Goal: Entertainment & Leisure: Browse casually

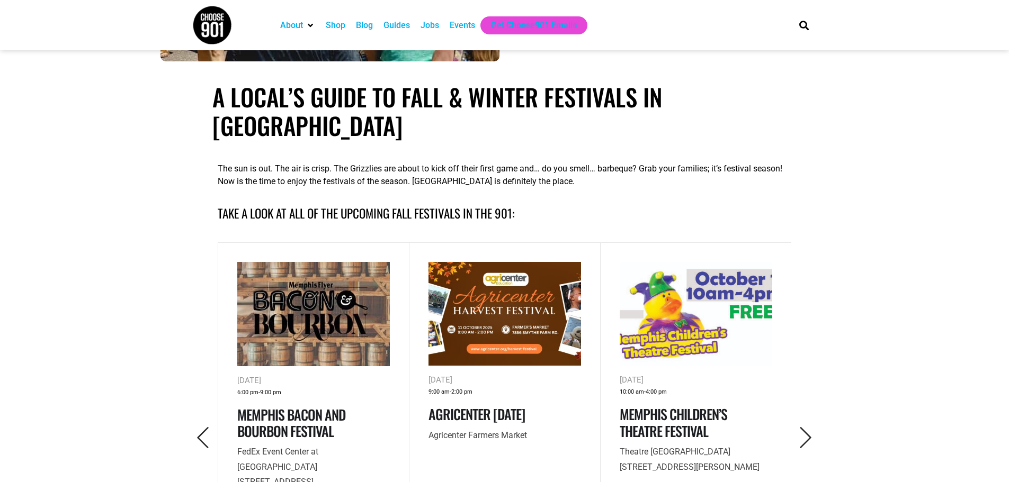
scroll to position [371, 0]
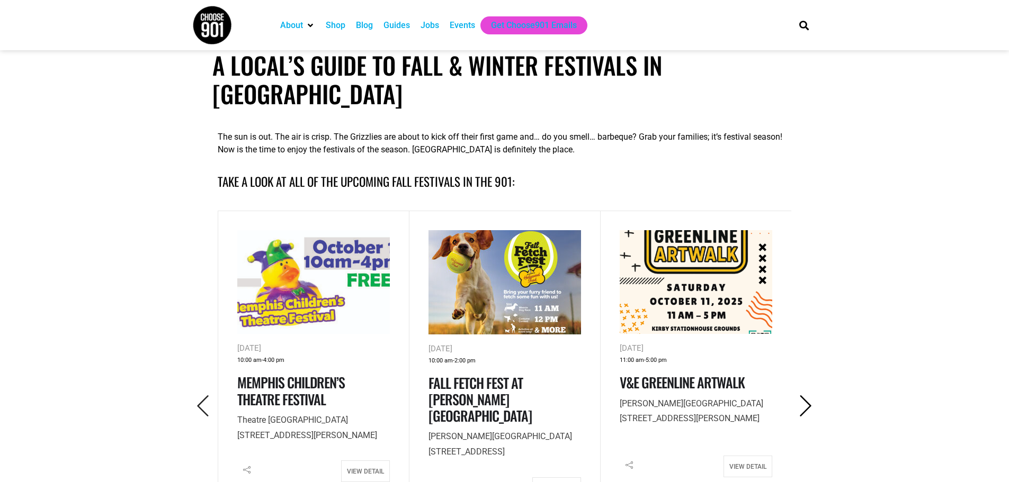
click at [800, 396] on icon "Next" at bounding box center [806, 407] width 22 height 22
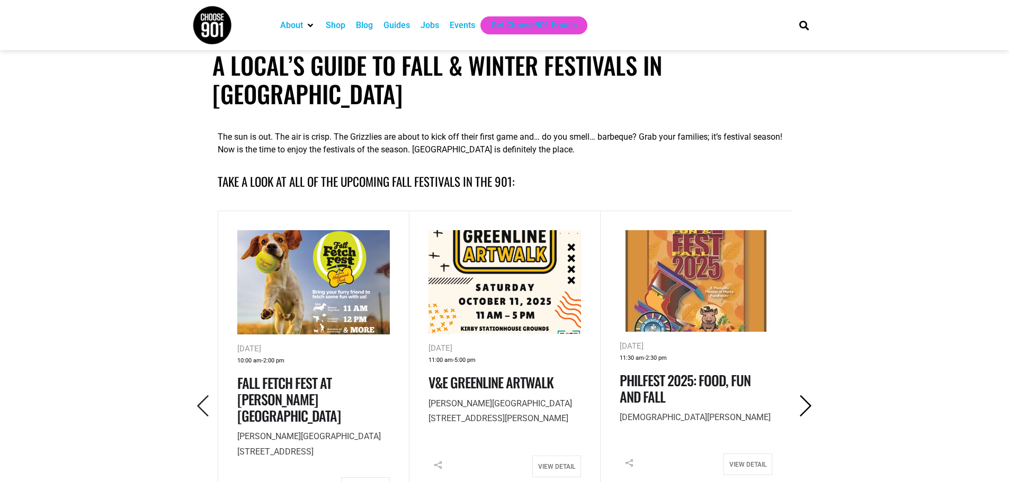
click at [800, 396] on icon "Next" at bounding box center [806, 407] width 22 height 22
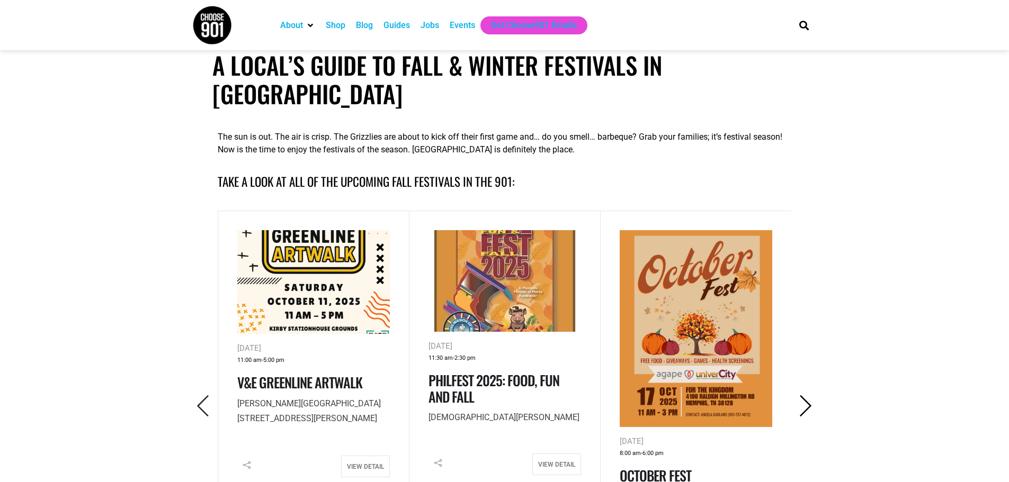
click at [800, 396] on icon "Next" at bounding box center [806, 407] width 22 height 22
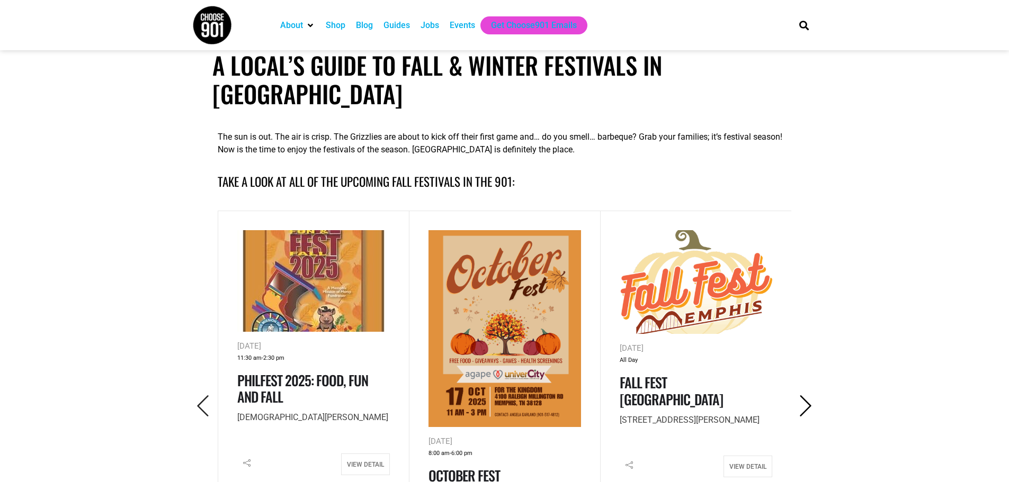
click at [800, 396] on icon "Next" at bounding box center [806, 407] width 22 height 22
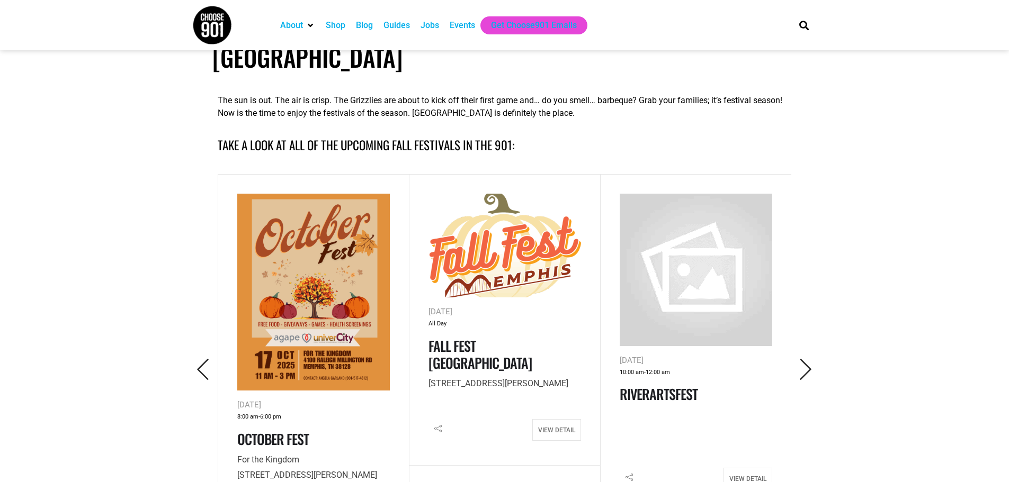
scroll to position [477, 0]
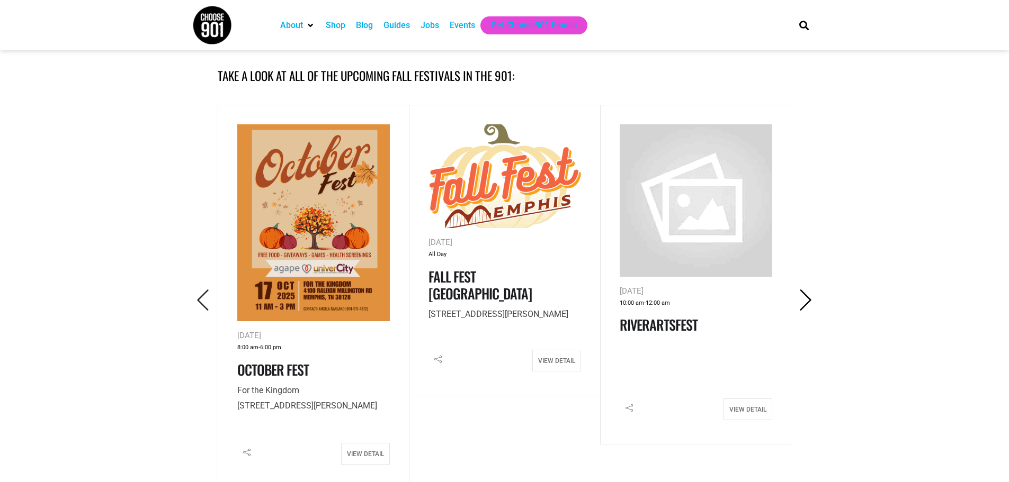
click at [808, 290] on icon "Next" at bounding box center [806, 301] width 22 height 22
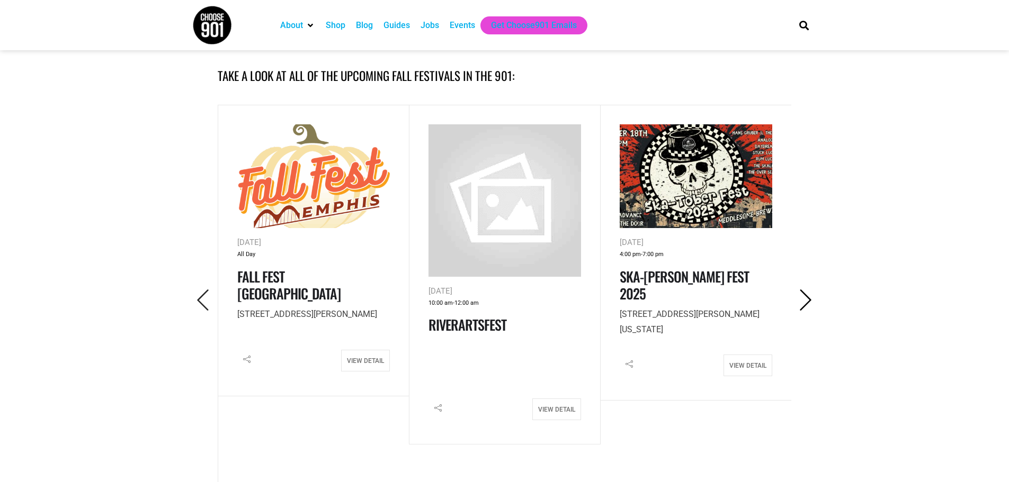
click at [808, 290] on icon "Next" at bounding box center [806, 301] width 22 height 22
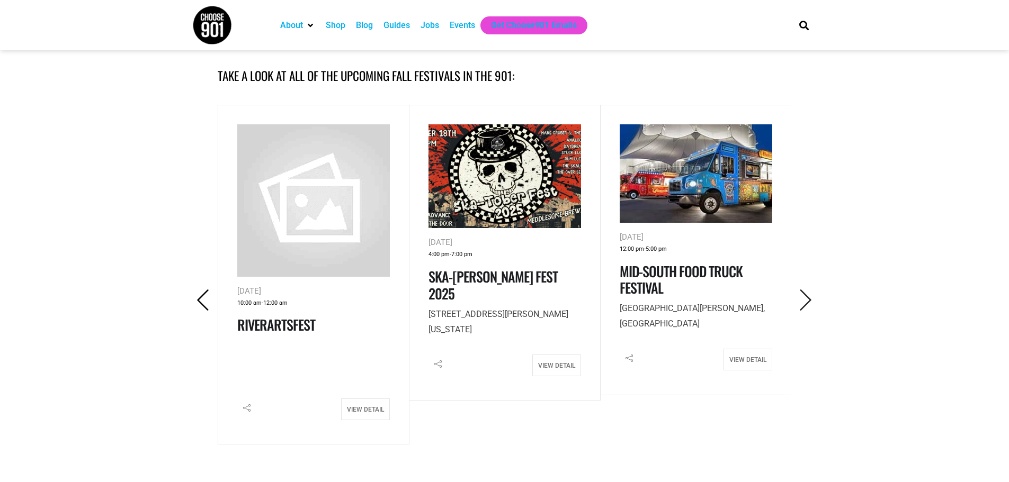
click at [195, 290] on icon "Previous" at bounding box center [203, 301] width 22 height 22
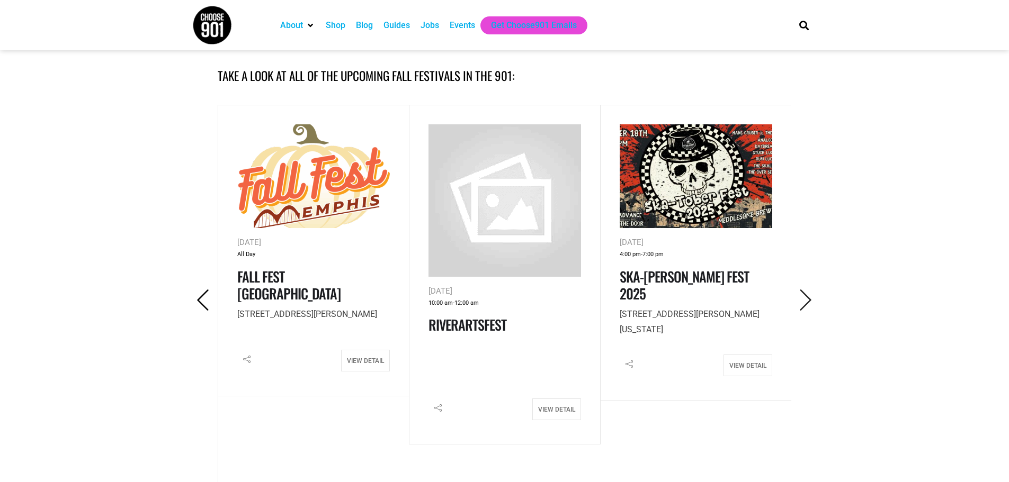
click at [195, 290] on icon "Previous" at bounding box center [203, 301] width 22 height 22
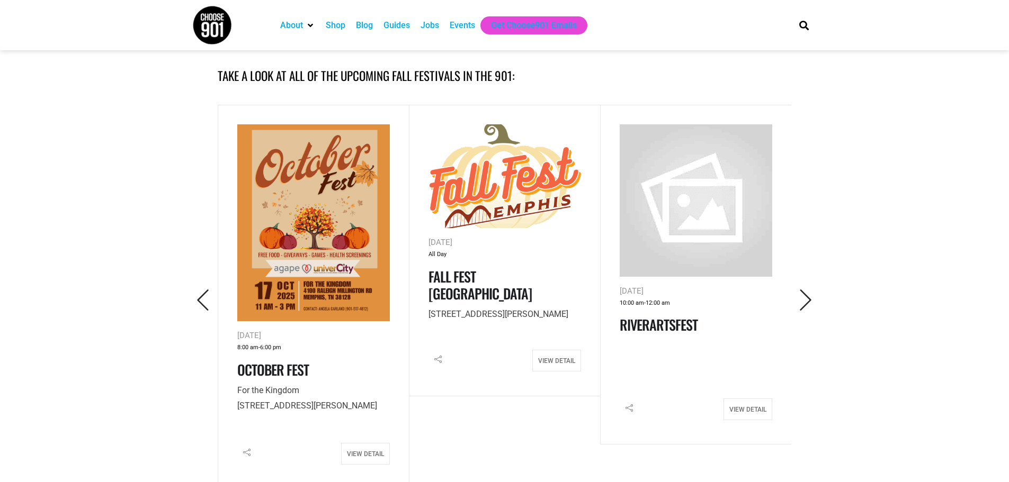
click at [298, 241] on img at bounding box center [313, 222] width 152 height 197
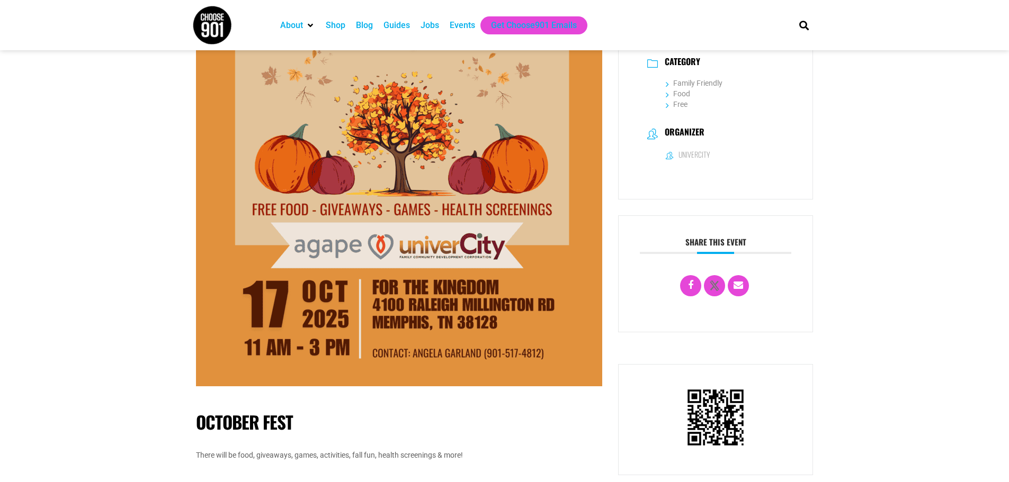
scroll to position [212, 0]
